Goal: Information Seeking & Learning: Learn about a topic

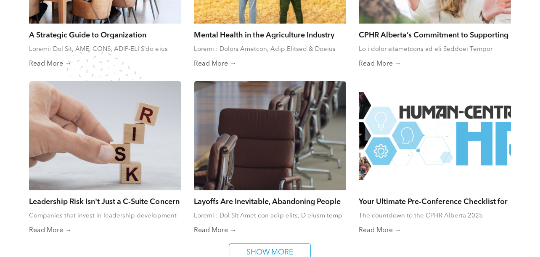
scroll to position [589, 0]
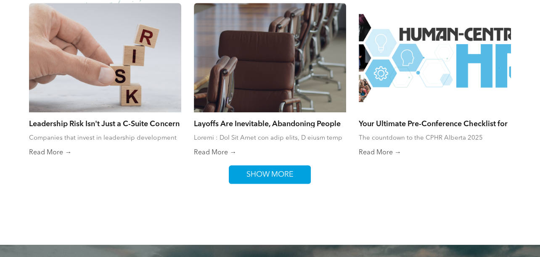
click at [264, 170] on span "SHOW MORE" at bounding box center [269, 175] width 53 height 18
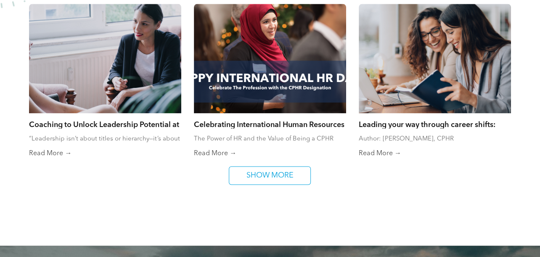
scroll to position [925, 0]
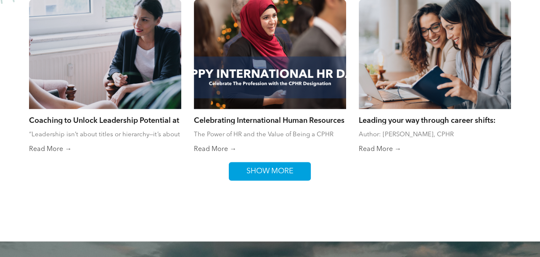
click at [292, 174] on span "SHOW MORE" at bounding box center [269, 171] width 53 height 18
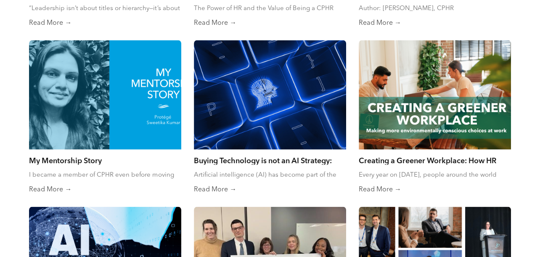
scroll to position [1093, 0]
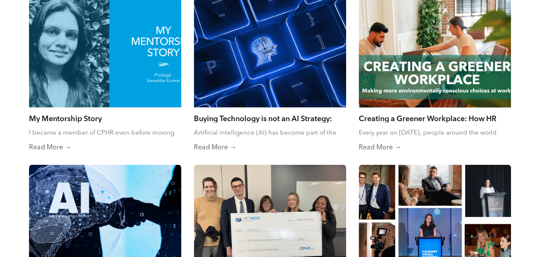
click at [466, 66] on div at bounding box center [434, 53] width 161 height 116
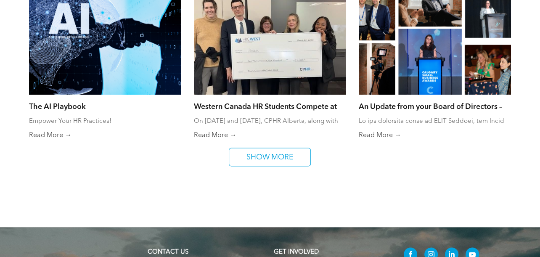
scroll to position [1303, 0]
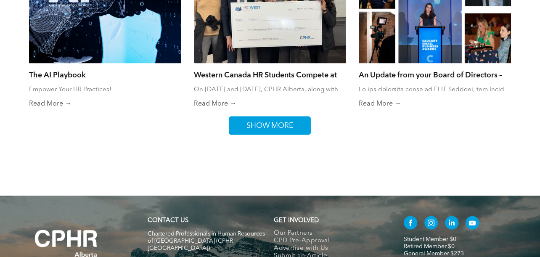
click at [236, 127] on link "SHOW MORE" at bounding box center [270, 125] width 82 height 18
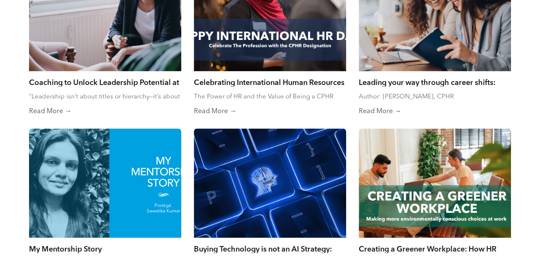
scroll to position [1051, 0]
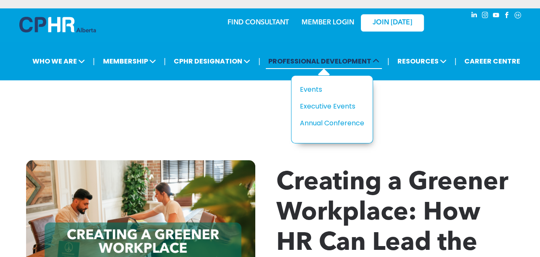
scroll to position [42, 0]
